Goal: Transaction & Acquisition: Purchase product/service

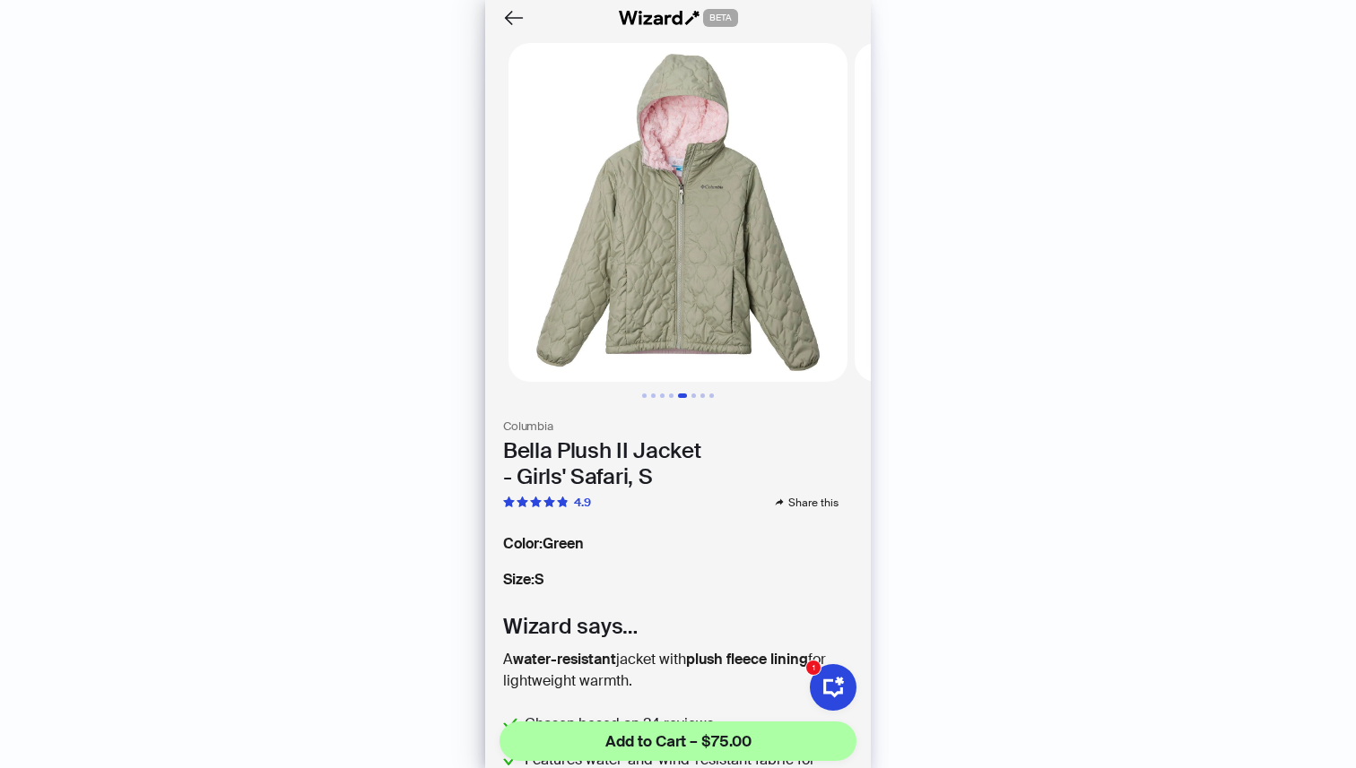
scroll to position [0, 1384]
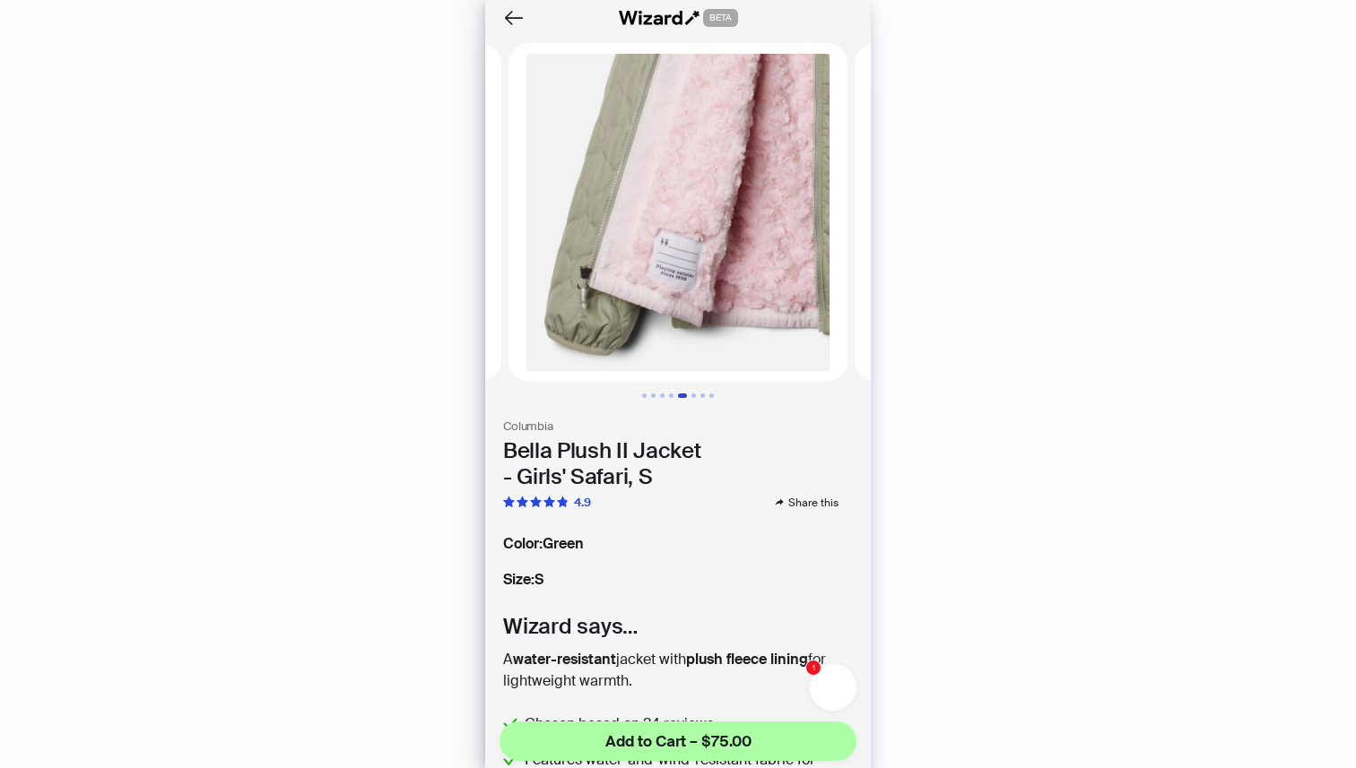
click at [836, 695] on icon "button" at bounding box center [832, 687] width 25 height 25
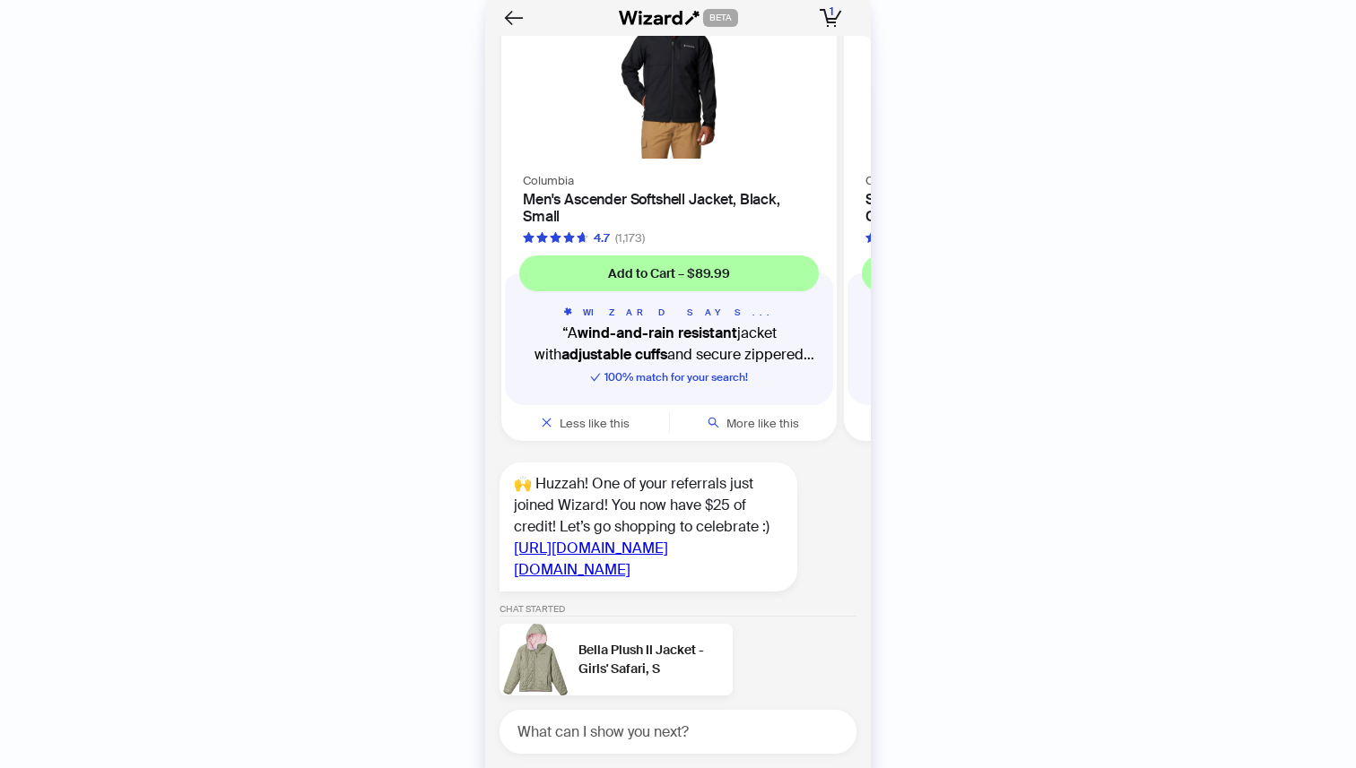
click at [721, 633] on div "Bella Plush II Jacket - Girls' Safari, S" at bounding box center [615, 660] width 233 height 72
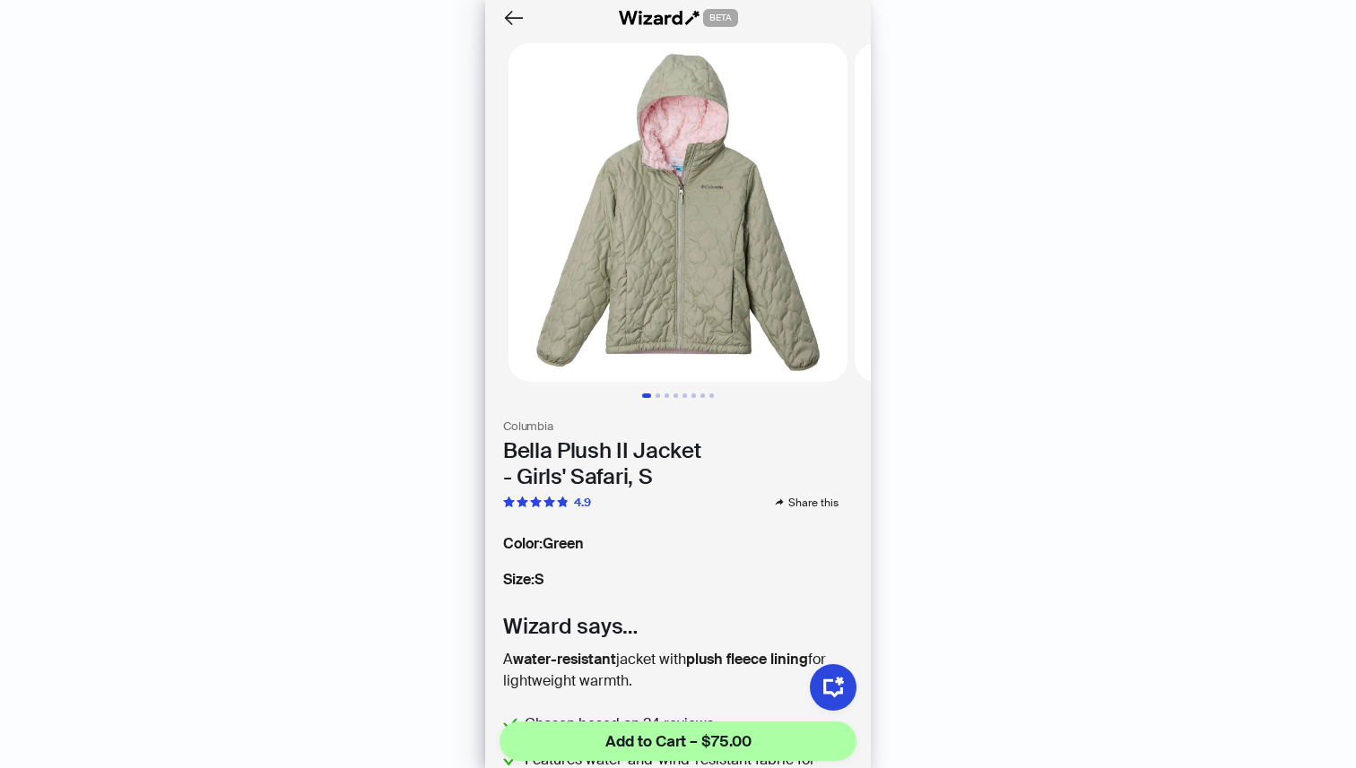
click at [495, 11] on div "BETA" at bounding box center [678, 18] width 386 height 36
click at [511, 15] on icon "Back" at bounding box center [513, 18] width 30 height 30
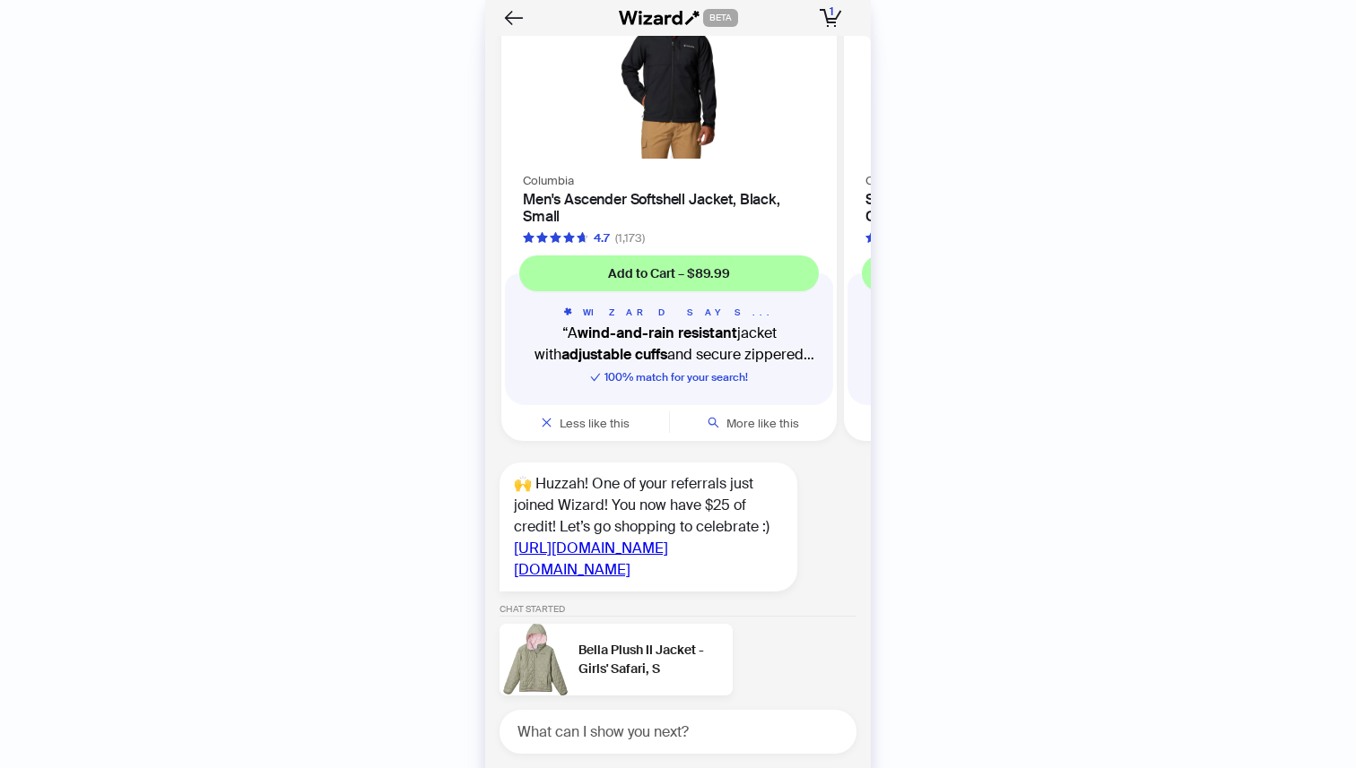
click at [550, 719] on div "What can I show you next?" at bounding box center [677, 732] width 357 height 44
click at [550, 734] on textarea at bounding box center [685, 732] width 342 height 22
click at [516, 12] on icon "Back" at bounding box center [513, 18] width 30 height 30
